Goal: Task Accomplishment & Management: Manage account settings

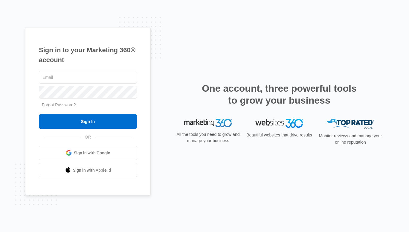
type input "meg.ks@theclothoption.org"
click at [86, 114] on form "meg.ks@theclothoption.org Forgot Password? Sign In" at bounding box center [88, 99] width 98 height 59
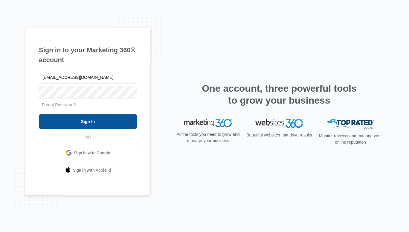
click at [86, 122] on input "Sign In" at bounding box center [88, 121] width 98 height 14
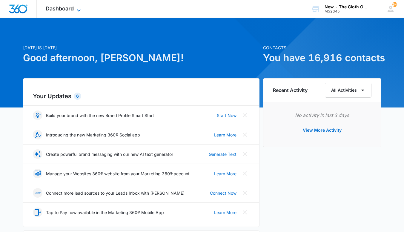
click at [63, 10] on span "Dashboard" at bounding box center [60, 8] width 28 height 6
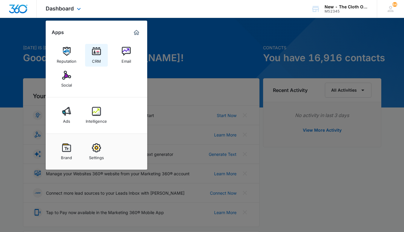
click at [94, 56] on div "CRM" at bounding box center [96, 60] width 9 height 8
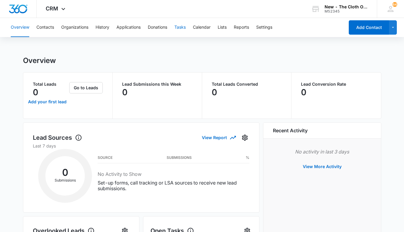
click at [181, 27] on button "Tasks" at bounding box center [180, 27] width 11 height 19
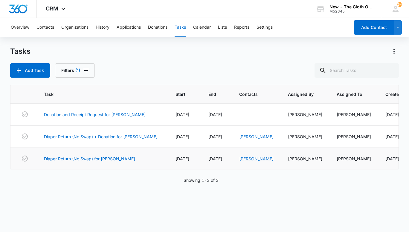
click at [252, 159] on link "Mohammad Khan" at bounding box center [256, 158] width 34 height 5
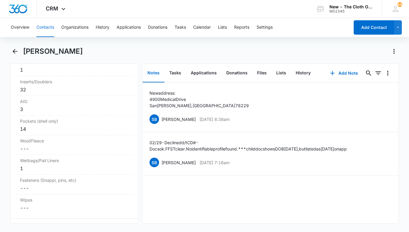
scroll to position [1697, 0]
click at [177, 74] on button "Tasks" at bounding box center [175, 73] width 22 height 19
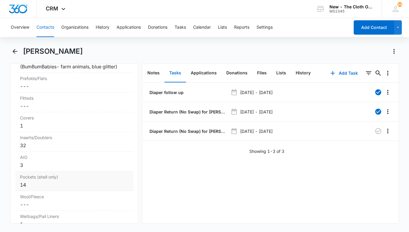
scroll to position [1641, 0]
click at [159, 75] on button "Notes" at bounding box center [154, 73] width 22 height 19
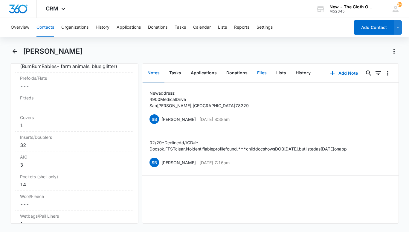
click at [262, 74] on button "Files" at bounding box center [261, 73] width 19 height 19
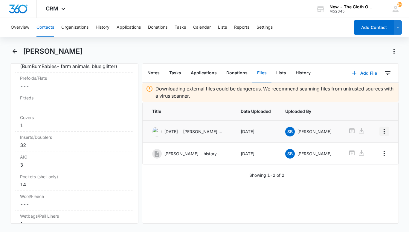
click at [380, 132] on icon "Overflow Menu" at bounding box center [383, 131] width 7 height 7
click at [155, 134] on img at bounding box center [157, 132] width 10 height 10
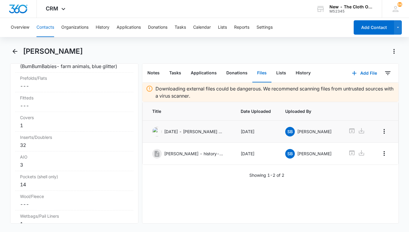
click at [155, 134] on img at bounding box center [157, 132] width 10 height 10
click at [350, 129] on icon at bounding box center [351, 131] width 5 height 5
